Goal: Transaction & Acquisition: Purchase product/service

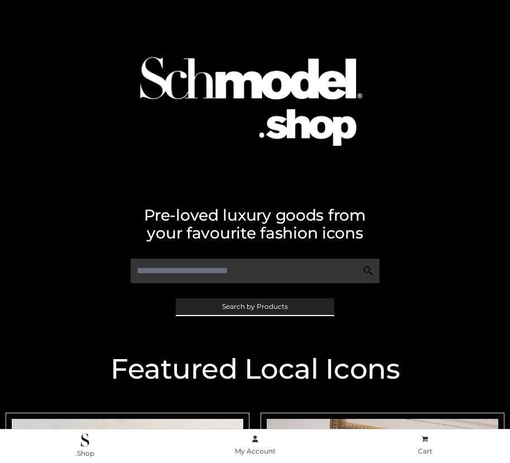
click at [255, 306] on span "Search by Products" at bounding box center [255, 306] width 66 height 7
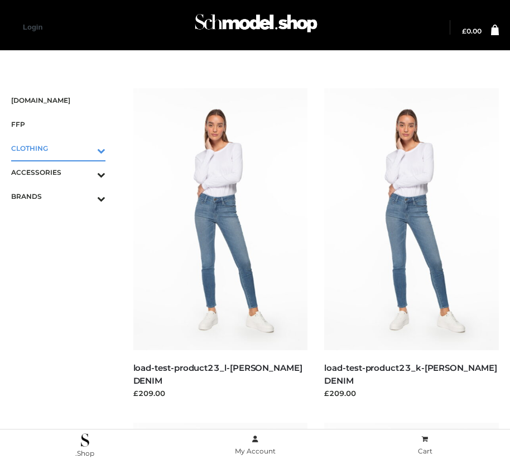
click at [85, 148] on icon "Toggle Submenu" at bounding box center [42, 150] width 125 height 13
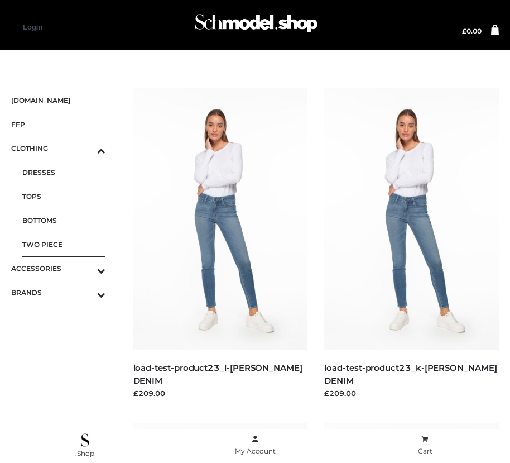
click at [64, 244] on span "TWO PIECE" at bounding box center [63, 244] width 83 height 13
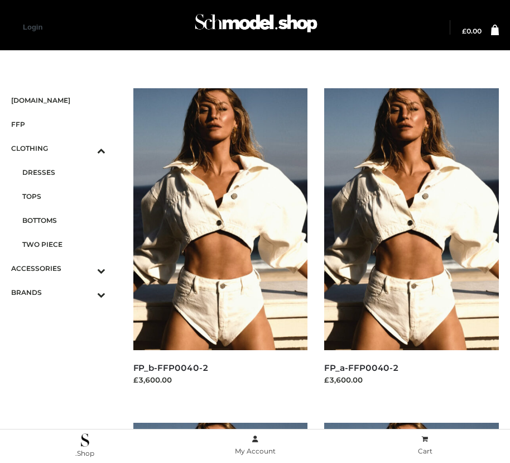
scroll to position [13, 0]
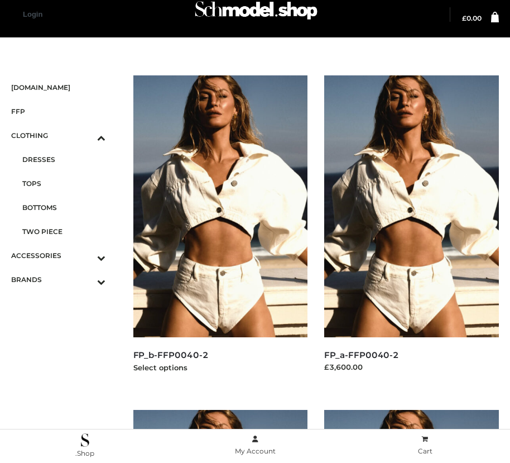
click at [220, 231] on img at bounding box center [220, 206] width 175 height 262
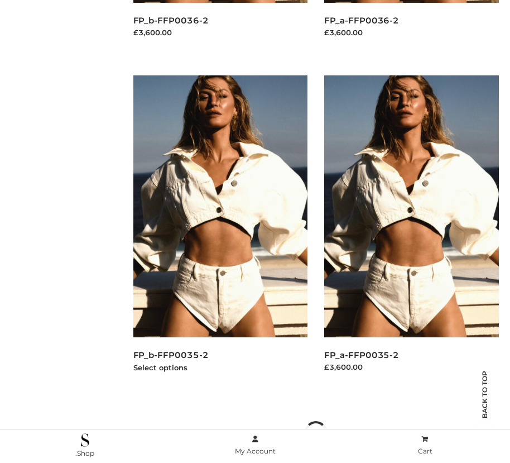
click at [220, 231] on img at bounding box center [220, 206] width 175 height 262
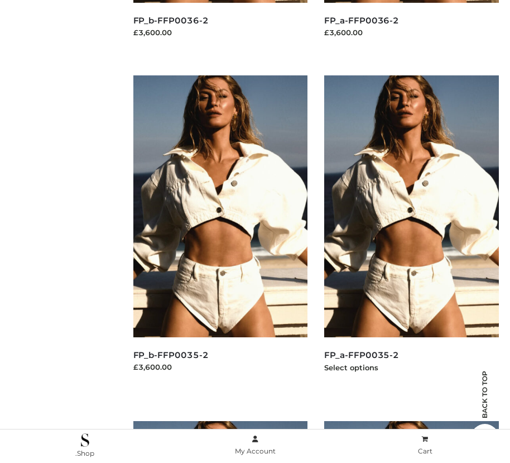
click at [411, 231] on img at bounding box center [411, 206] width 175 height 262
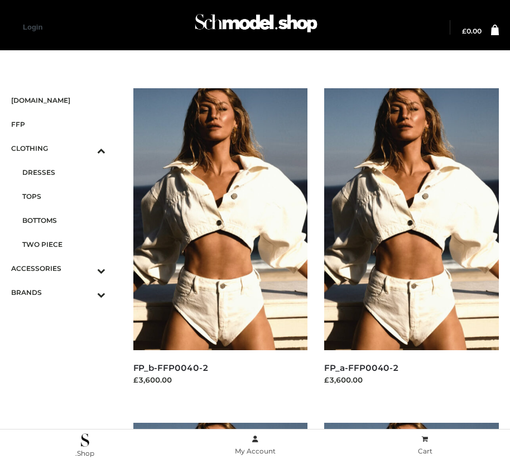
scroll to position [347, 0]
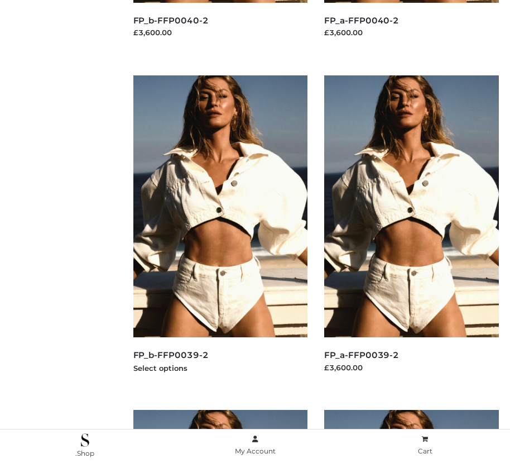
click at [220, 231] on img at bounding box center [220, 206] width 175 height 262
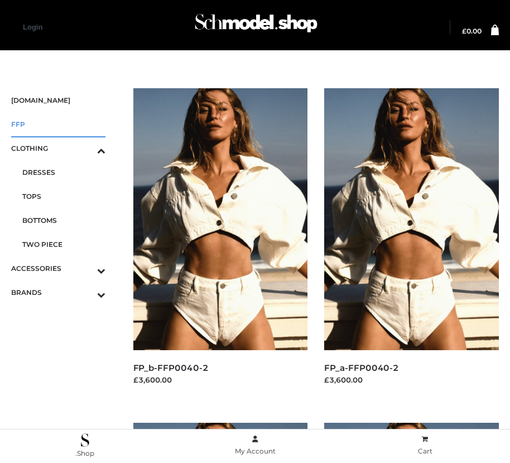
click at [58, 124] on span "FFP" at bounding box center [58, 124] width 94 height 13
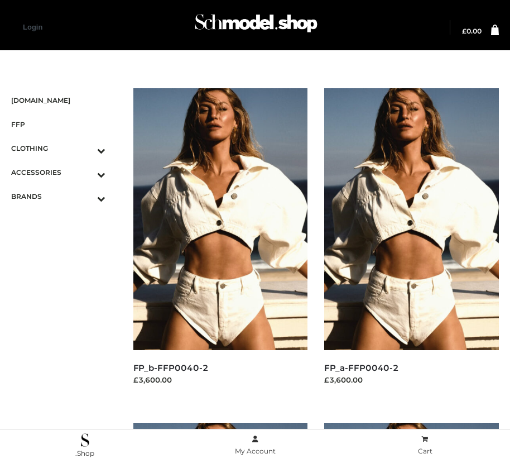
scroll to position [13, 0]
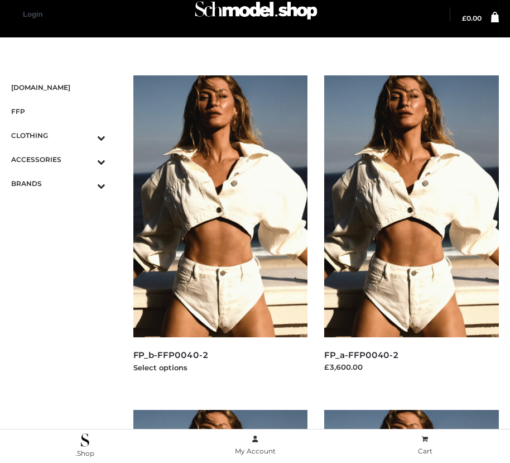
click at [220, 231] on img at bounding box center [220, 206] width 175 height 262
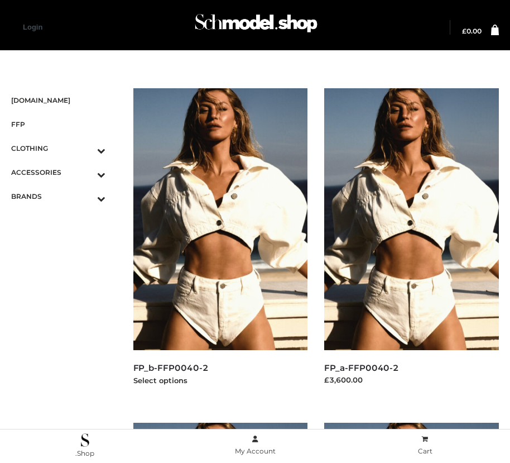
scroll to position [1351, 0]
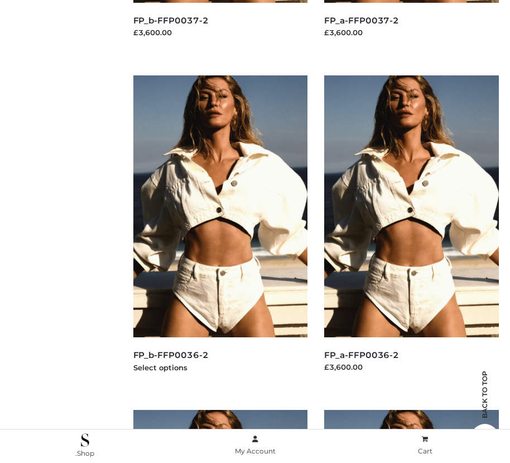
click at [220, 231] on img at bounding box center [220, 206] width 175 height 262
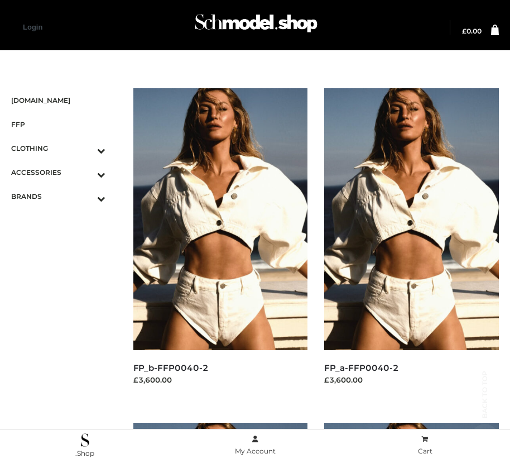
scroll to position [347, 0]
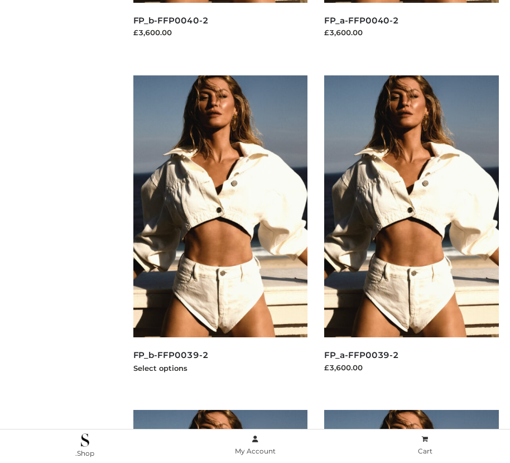
click at [220, 231] on img at bounding box center [220, 206] width 175 height 262
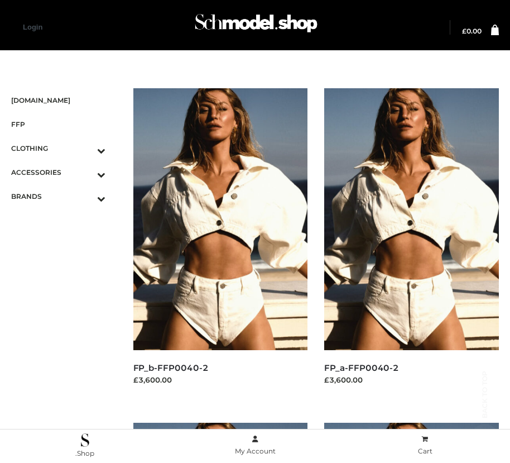
scroll to position [1685, 0]
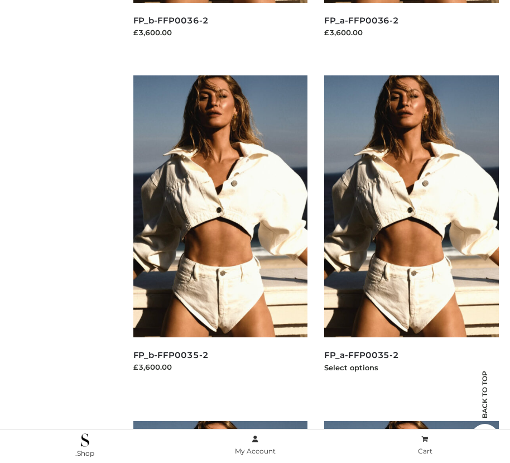
click at [411, 231] on img at bounding box center [411, 206] width 175 height 262
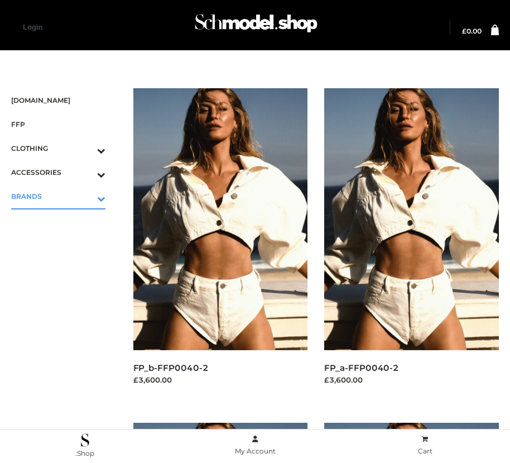
click at [85, 196] on icon "Toggle Submenu" at bounding box center [42, 198] width 125 height 13
click at [64, 244] on span "PARKERSMITH" at bounding box center [63, 244] width 83 height 13
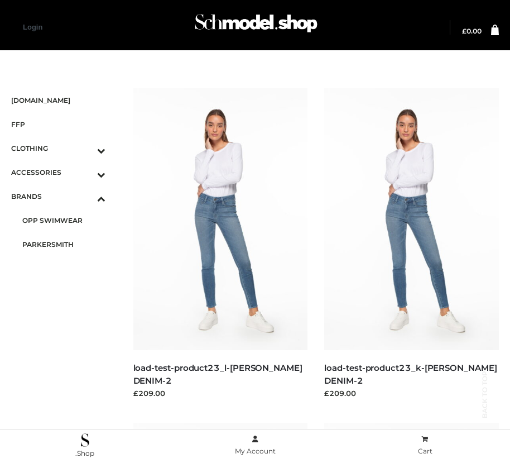
scroll to position [1351, 0]
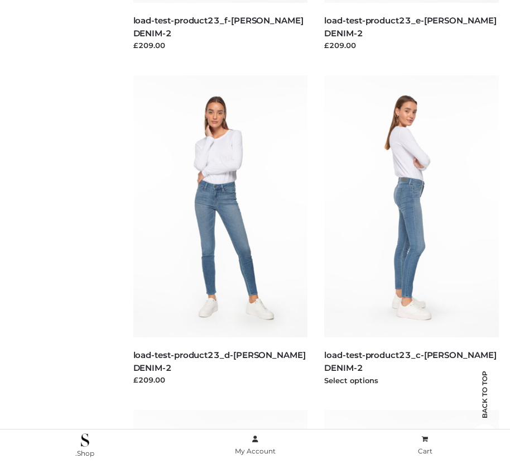
click at [411, 231] on img at bounding box center [411, 206] width 175 height 262
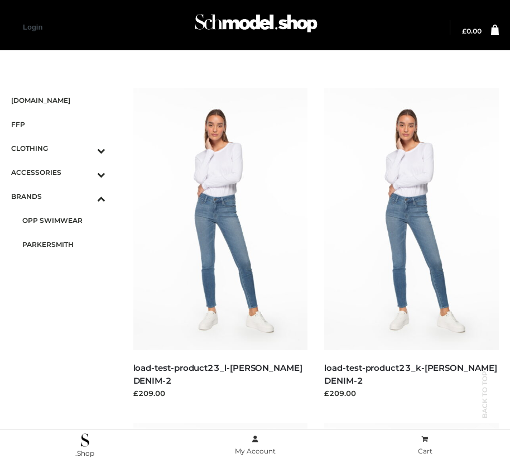
scroll to position [1685, 0]
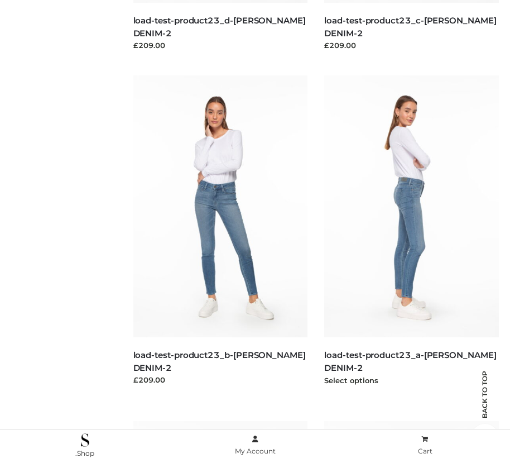
click at [411, 231] on img at bounding box center [411, 206] width 175 height 262
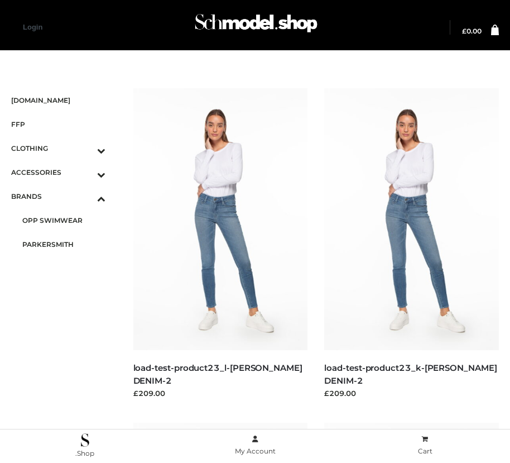
scroll to position [681, 0]
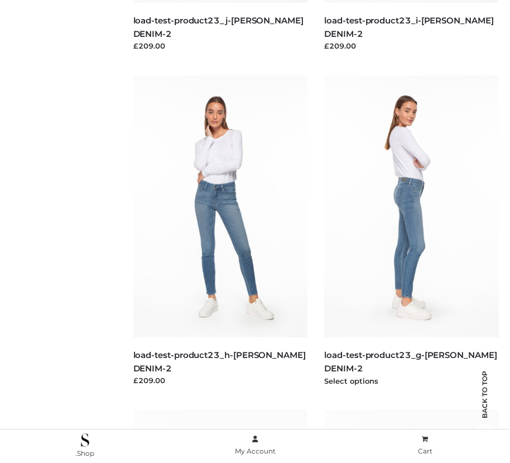
click at [411, 231] on img at bounding box center [411, 206] width 175 height 262
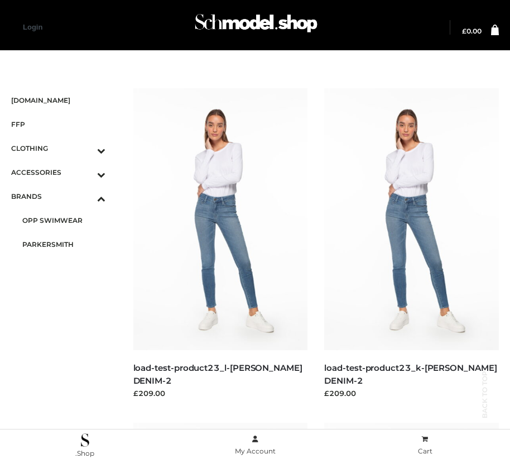
scroll to position [1351, 0]
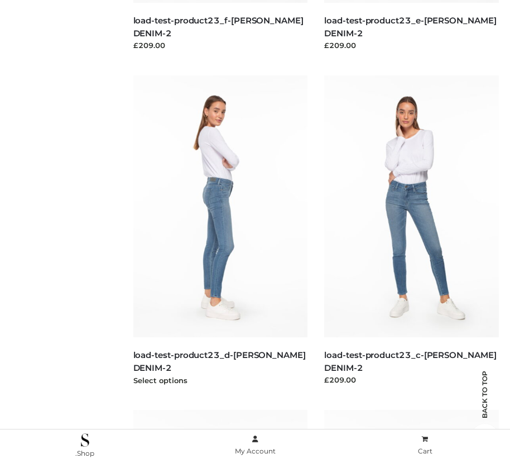
click at [220, 231] on img at bounding box center [220, 206] width 175 height 262
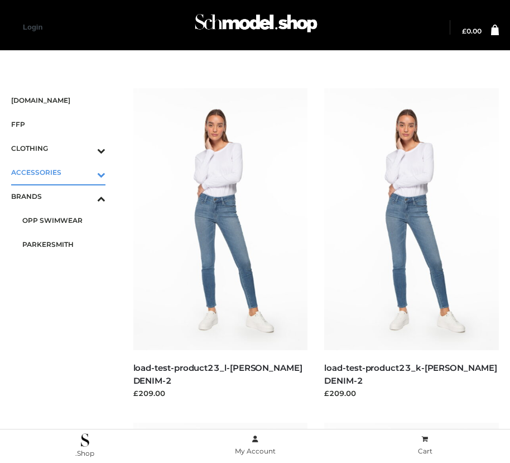
click at [85, 172] on icon "Toggle Submenu" at bounding box center [42, 174] width 125 height 13
click at [64, 196] on span "BAGS" at bounding box center [63, 196] width 83 height 13
